Goal: Find specific fact

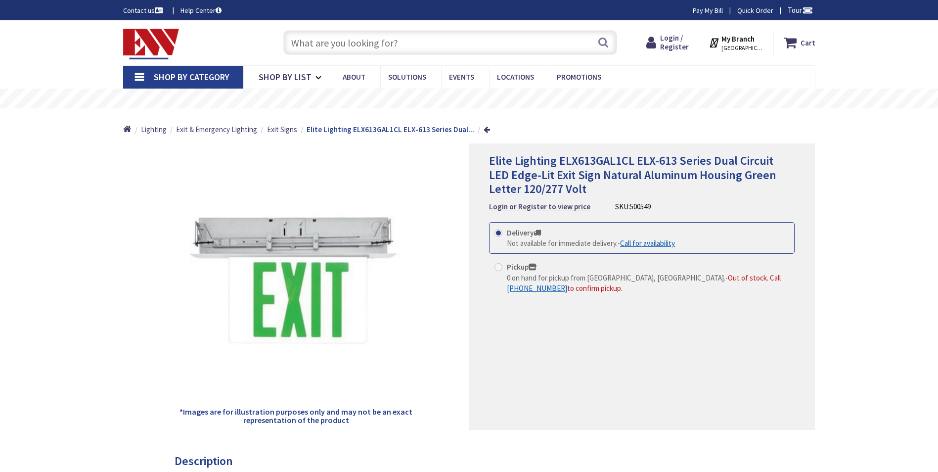
type input "XCQ+XH7, [STREET_ADDRESS]"
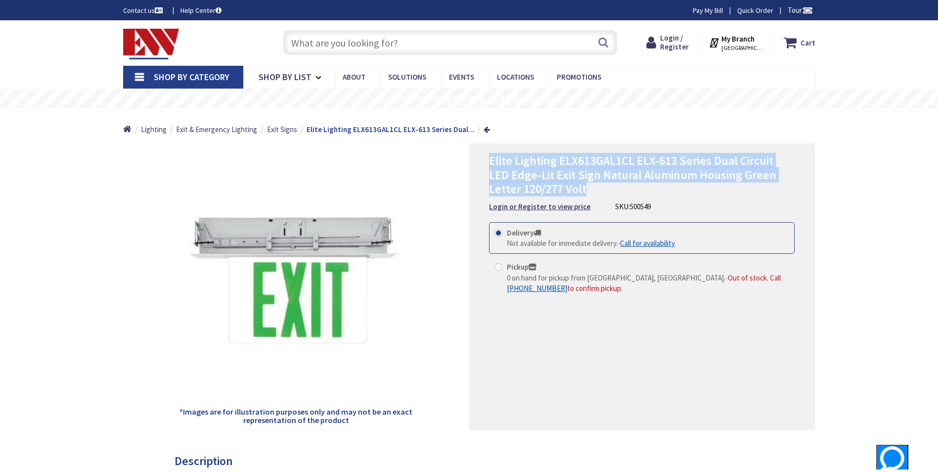
drag, startPoint x: 491, startPoint y: 162, endPoint x: 768, endPoint y: 189, distance: 278.2
click at [768, 189] on h1 "Elite Lighting ELX613GAL1CL ELX-613 Series Dual Circuit LED Edge-Lit Exit Sign …" at bounding box center [641, 175] width 305 height 43
copy span "Elite Lighting ELX613GAL1CL ELX-613 Series Dual Circuit LED Edge-Lit Exit Sign …"
